Goal: Task Accomplishment & Management: Use online tool/utility

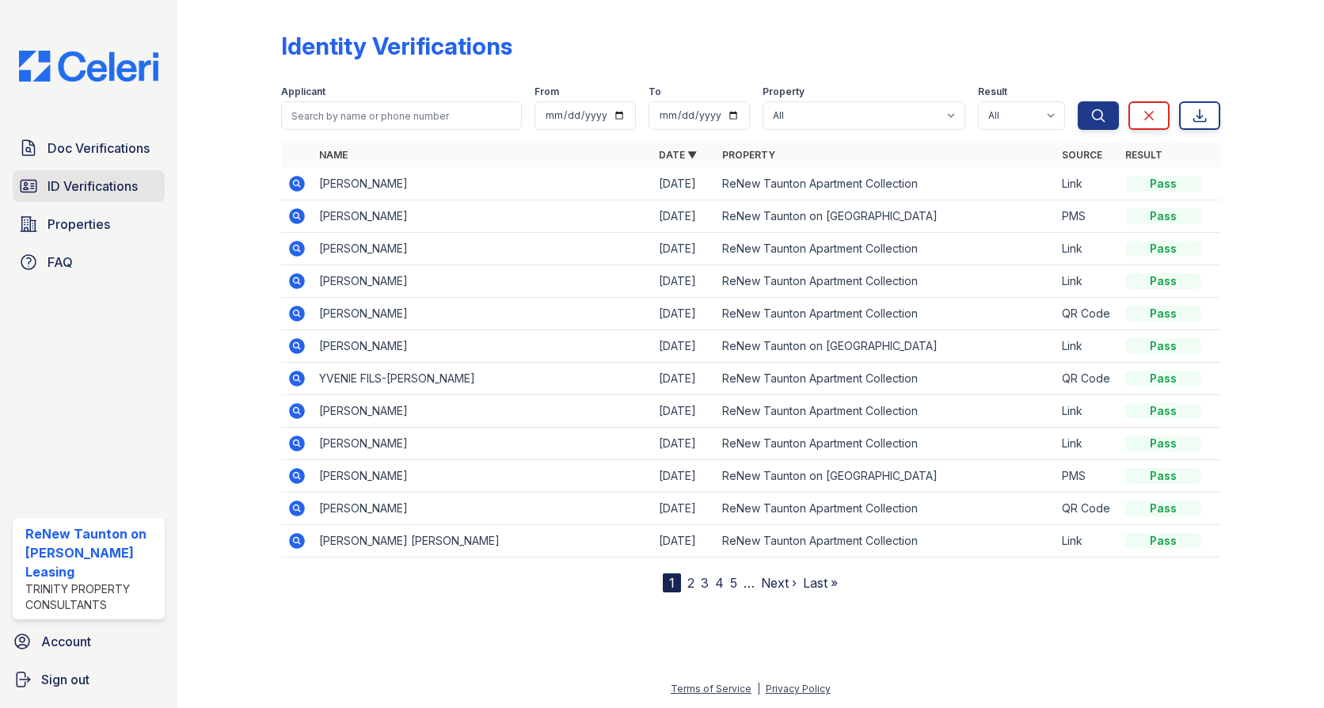
click at [116, 196] on span "ID Verifications" at bounding box center [93, 186] width 90 height 19
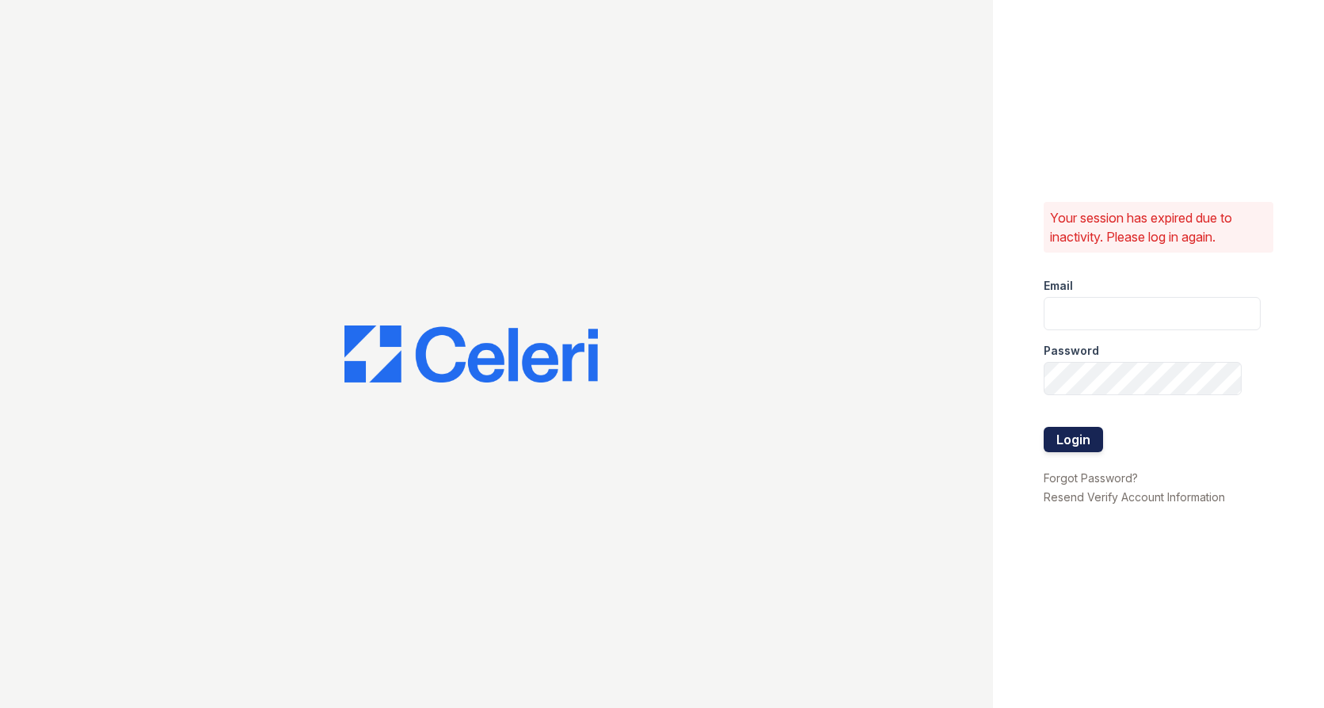
type input "[EMAIL_ADDRESS][DOMAIN_NAME]"
click at [1078, 429] on button "Login" at bounding box center [1072, 439] width 59 height 25
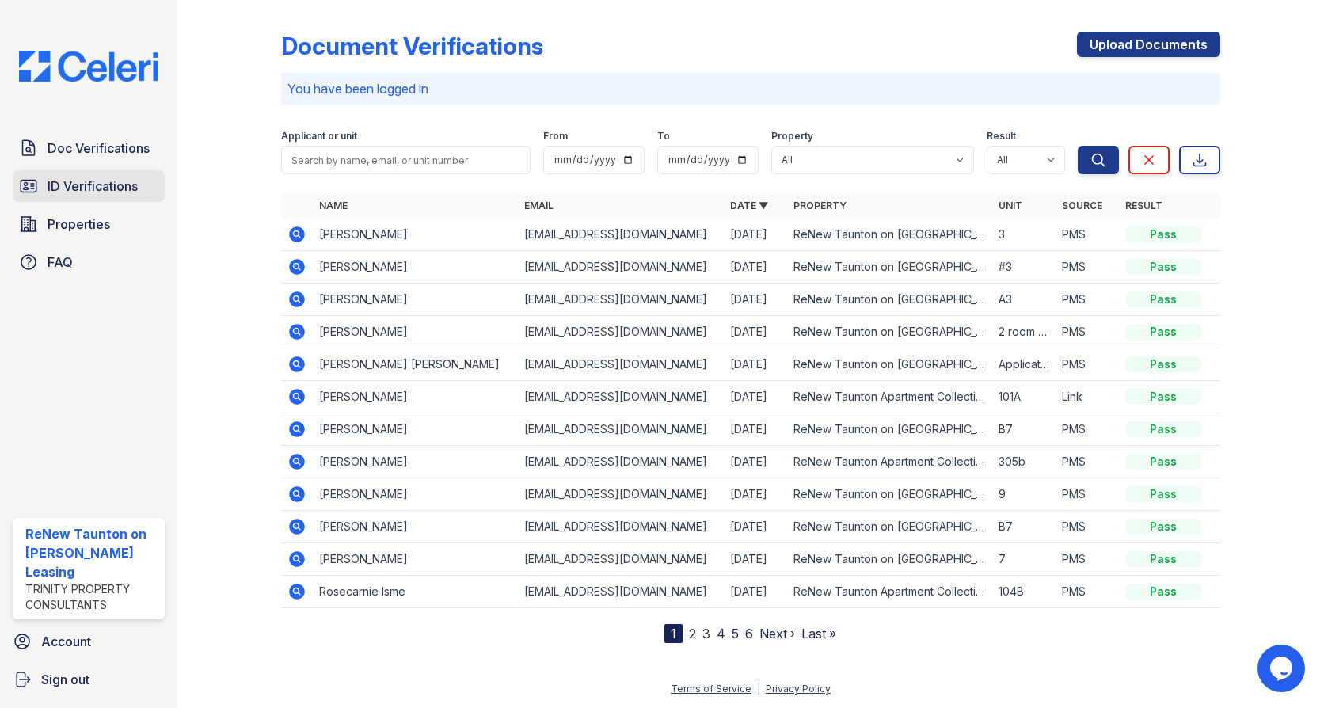
click at [40, 183] on link "ID Verifications" at bounding box center [89, 186] width 152 height 32
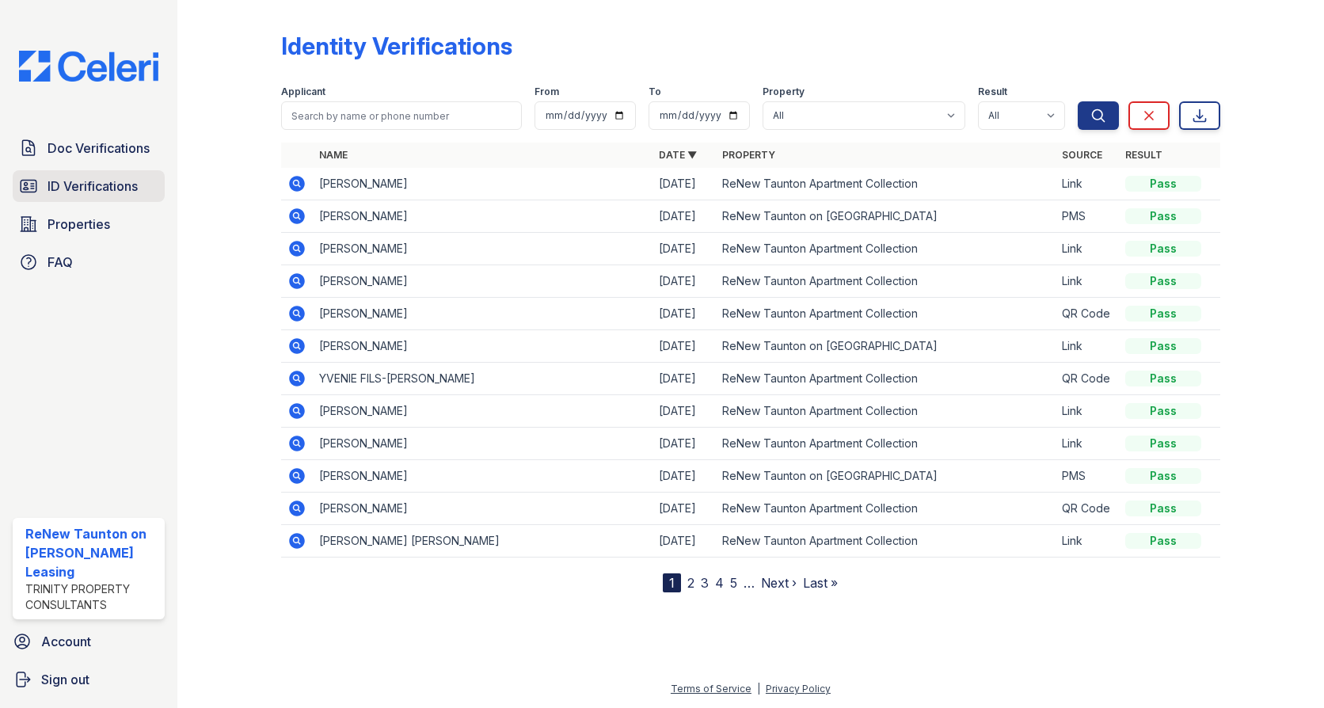
click at [48, 181] on span "ID Verifications" at bounding box center [93, 186] width 90 height 19
